Goal: Task Accomplishment & Management: Manage account settings

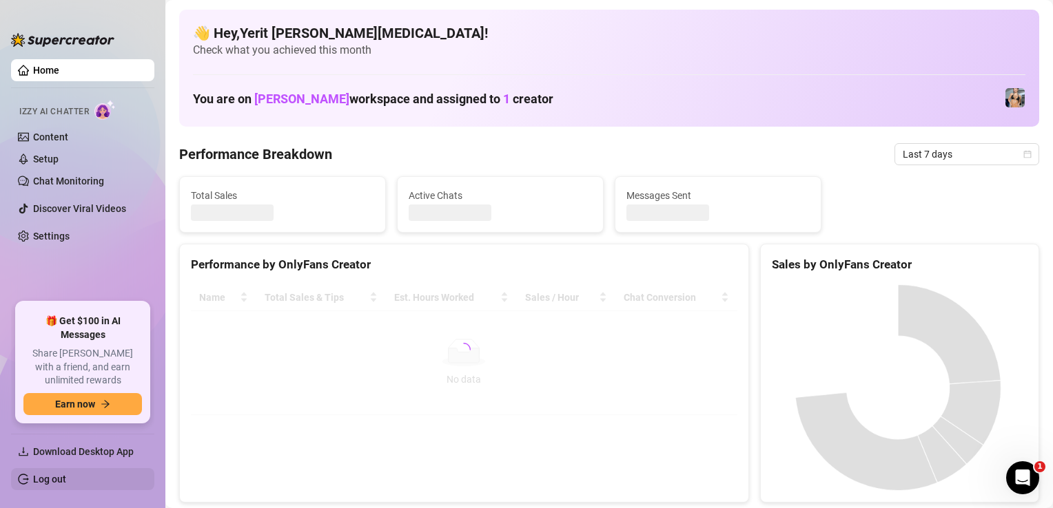
click at [66, 485] on link "Log out" at bounding box center [49, 479] width 33 height 11
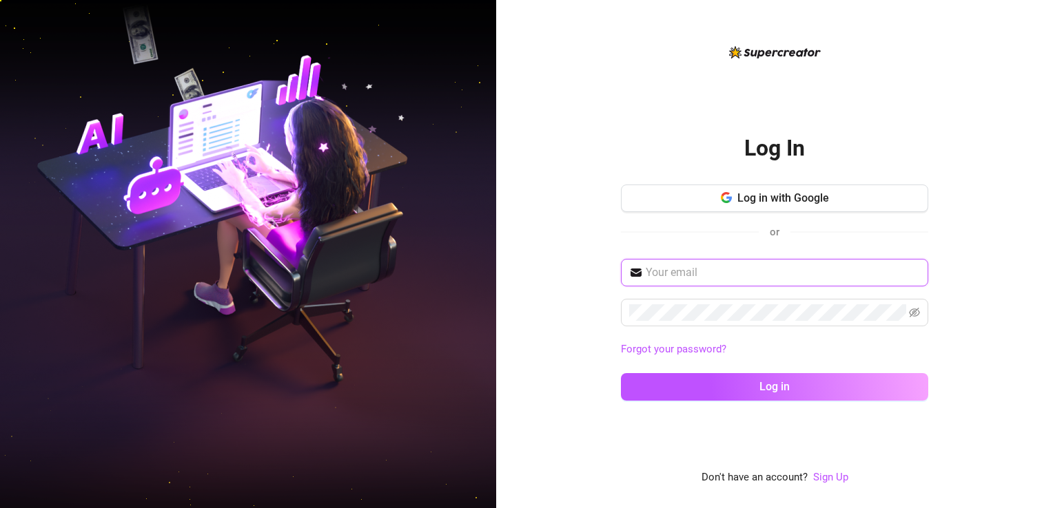
click at [676, 267] on input "text" at bounding box center [783, 273] width 274 height 17
type input "[EMAIL_ADDRESS][DOMAIN_NAME]"
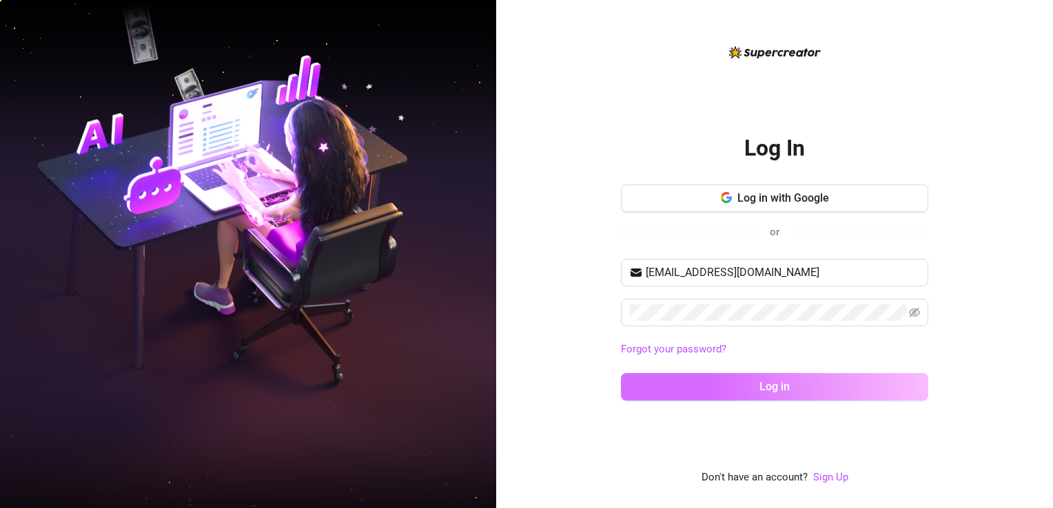
click at [752, 386] on button "Log in" at bounding box center [774, 387] width 307 height 28
